Goal: Task Accomplishment & Management: Manage account settings

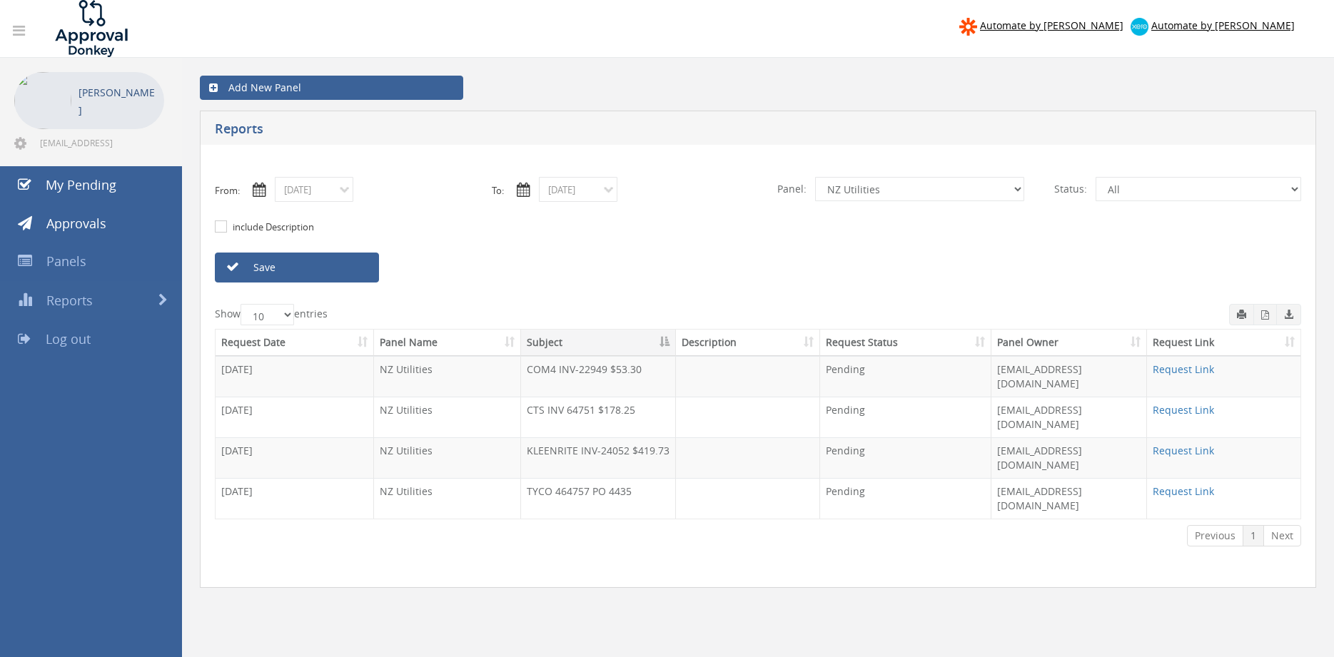
select select "number:13141"
click at [854, 192] on select "All Alarm Credits RG - 3 NZ Utilities Cable and SAI Global NZ Alarms-1 NZ FX Pa…" at bounding box center [919, 189] width 209 height 24
click at [333, 193] on input "[DATE]" at bounding box center [314, 189] width 78 height 25
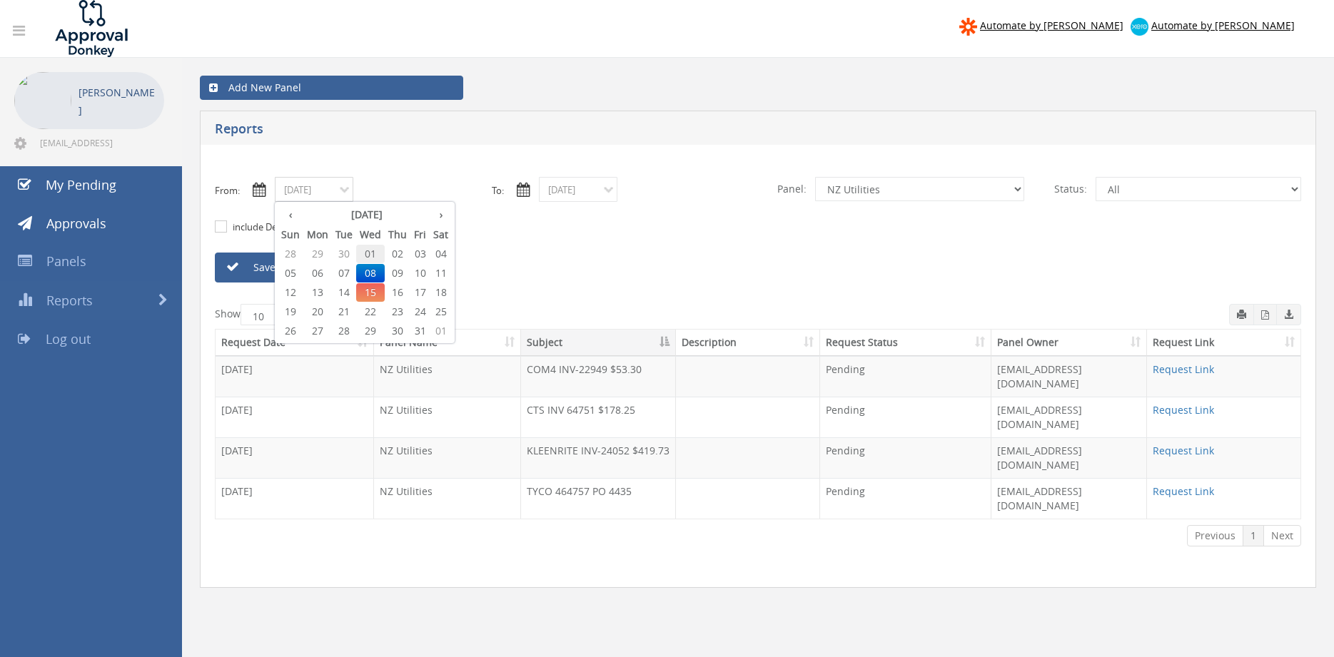
click at [375, 253] on span "01" at bounding box center [370, 254] width 29 height 19
type input "[DATE]"
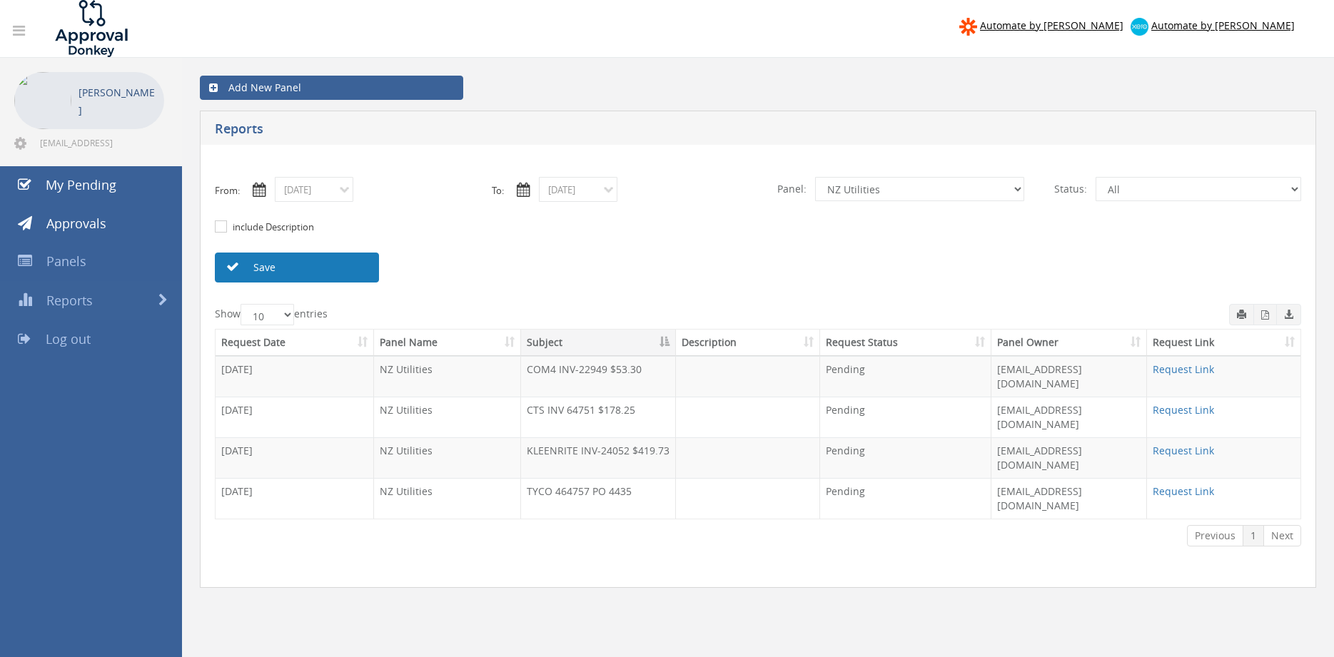
click at [328, 262] on link "Save" at bounding box center [297, 268] width 164 height 30
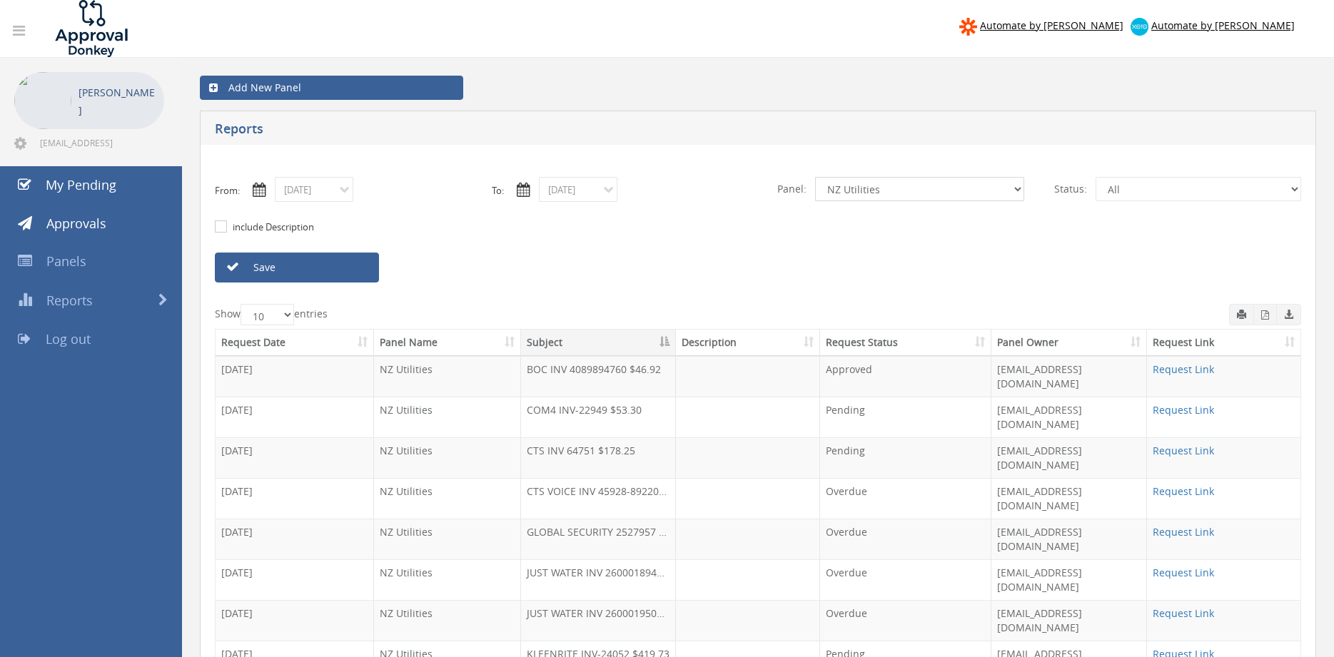
click at [815, 177] on select "All Alarm Credits RG - 3 NZ Utilities Cable and SAI Global NZ Alarms-1 NZ FX Pa…" at bounding box center [919, 189] width 209 height 24
select select "number:9739"
click option "Credit Requests - 2" at bounding box center [0, 0] width 0 height 0
click at [353, 270] on link "Save" at bounding box center [297, 268] width 164 height 30
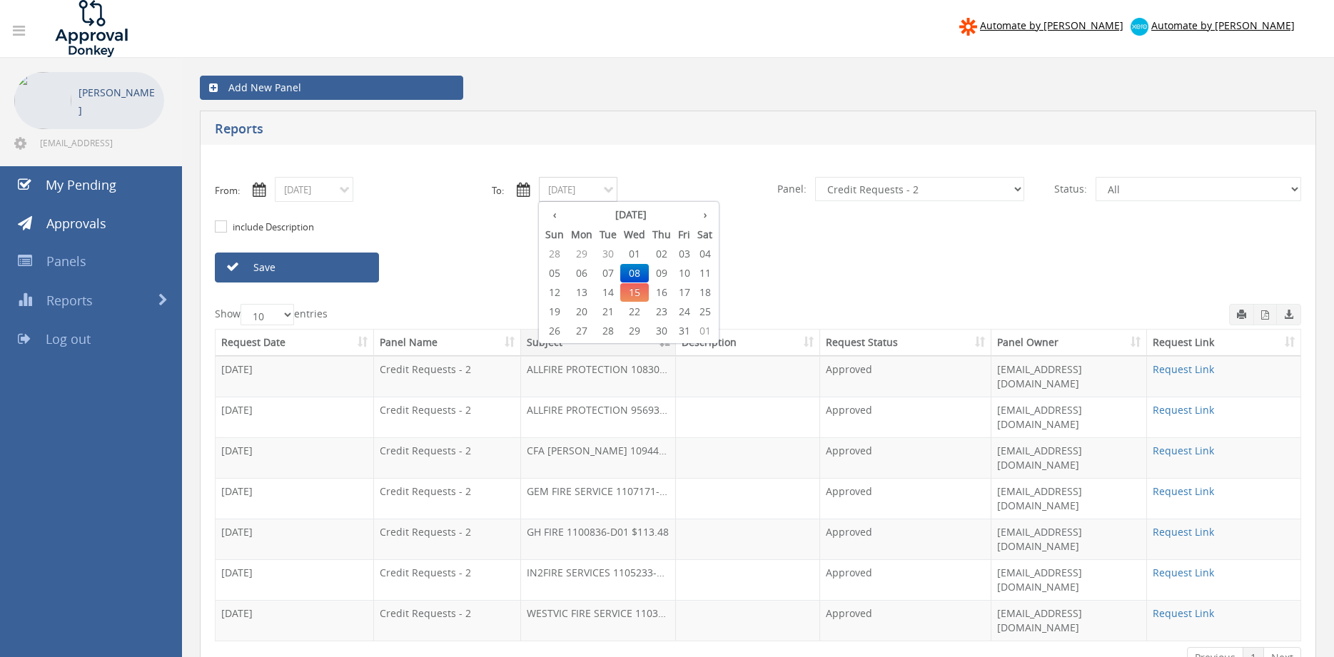
click at [550, 188] on input "[DATE]" at bounding box center [578, 189] width 78 height 25
click at [642, 292] on span "15" at bounding box center [634, 292] width 29 height 19
type input "[DATE]"
click at [337, 189] on input "[DATE]" at bounding box center [314, 189] width 78 height 25
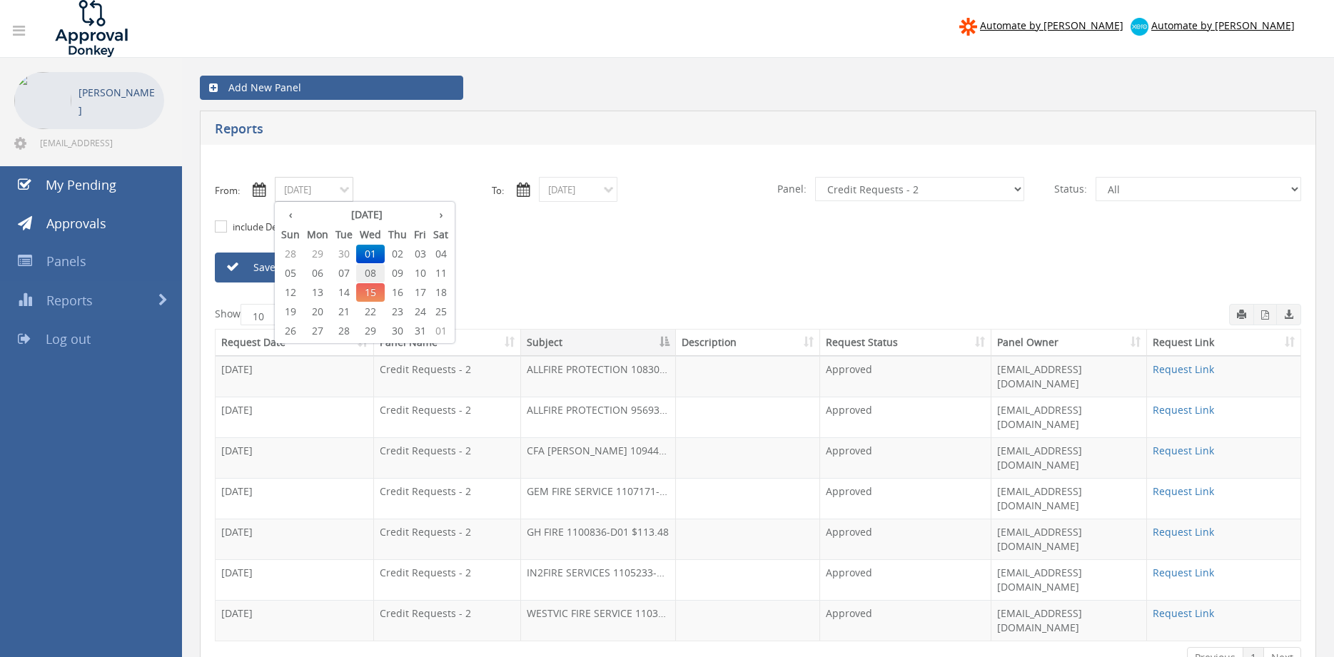
click at [375, 270] on span "08" at bounding box center [370, 273] width 29 height 19
type input "[DATE]"
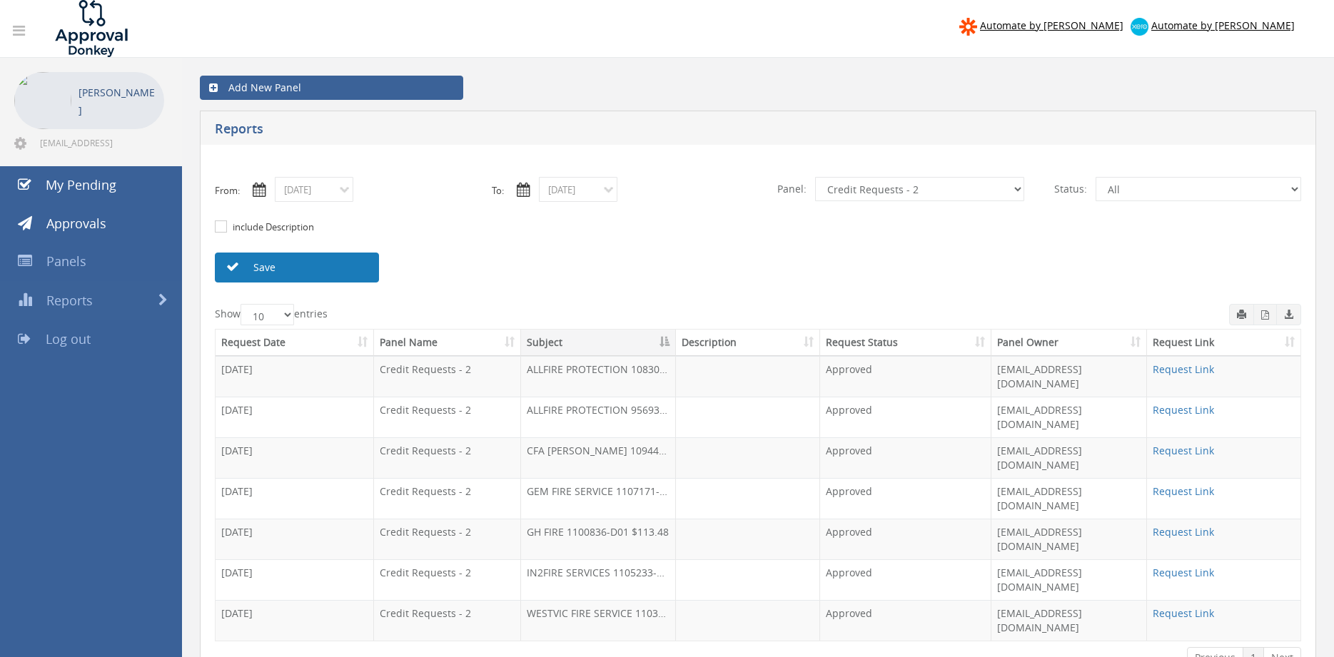
click at [362, 265] on link "Save" at bounding box center [297, 268] width 164 height 30
